Goal: Task Accomplishment & Management: Use online tool/utility

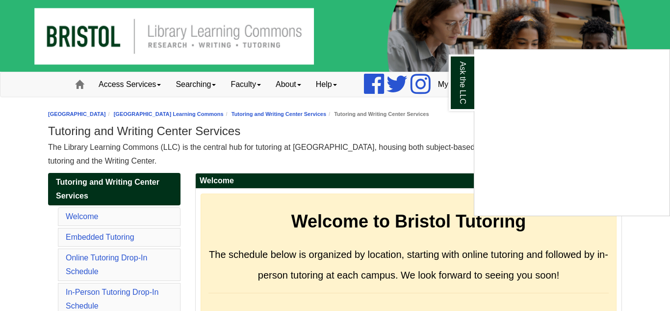
click at [594, 48] on img at bounding box center [335, 36] width 670 height 72
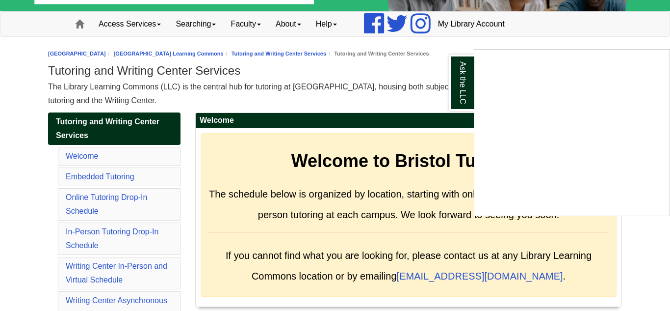
scroll to position [61, 0]
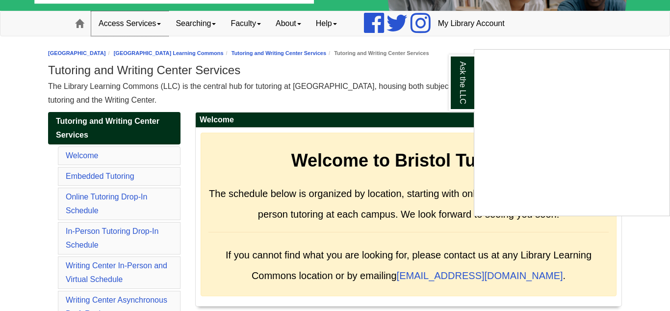
click at [159, 27] on link "Access Services" at bounding box center [129, 23] width 77 height 25
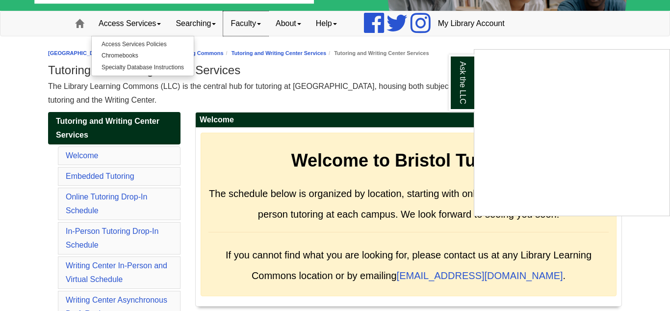
click at [260, 21] on link "Faculty" at bounding box center [245, 23] width 45 height 25
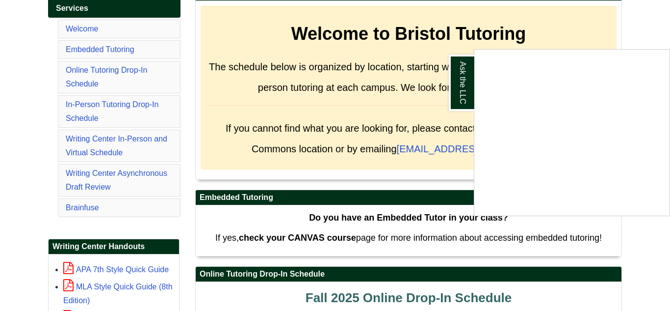
scroll to position [188, 0]
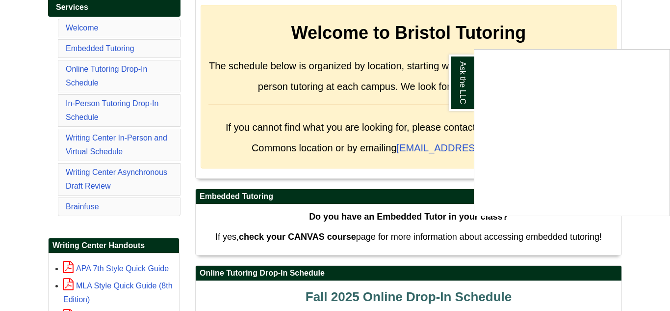
click at [142, 137] on div "Ask the LLC" at bounding box center [335, 155] width 670 height 311
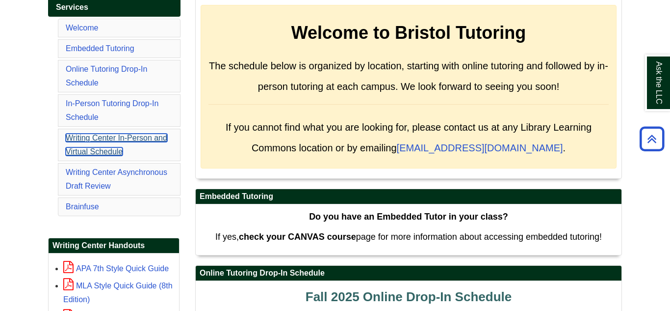
click at [142, 137] on link "Writing Center In-Person and Virtual Schedule" at bounding box center [117, 144] width 102 height 22
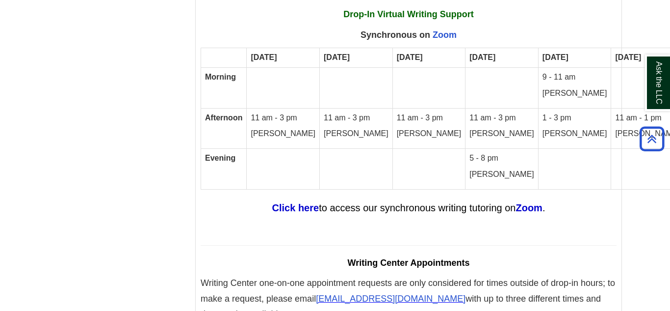
scroll to position [5823, 0]
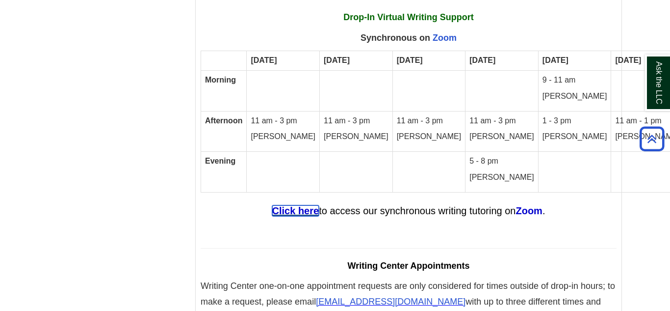
click at [293, 205] on strong "Click here" at bounding box center [295, 210] width 47 height 11
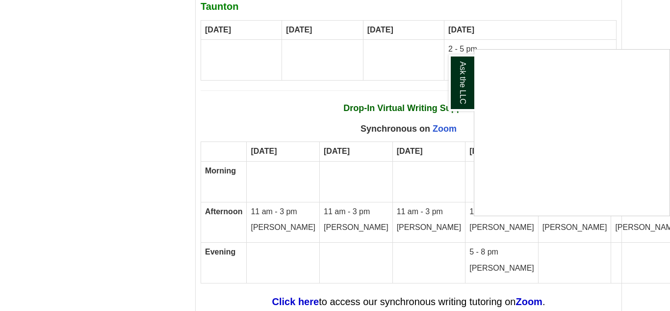
scroll to position [5732, 0]
